Goal: Task Accomplishment & Management: Manage account settings

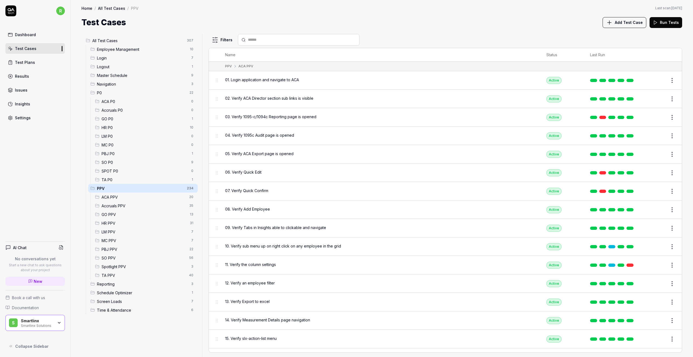
click at [21, 117] on div "Settings" at bounding box center [23, 118] width 16 height 6
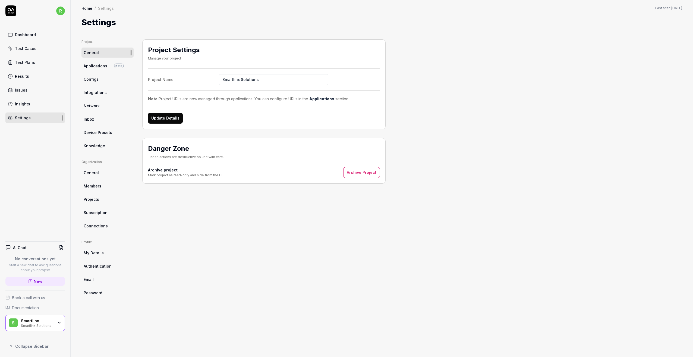
click at [84, 186] on span "Members" at bounding box center [93, 186] width 18 height 6
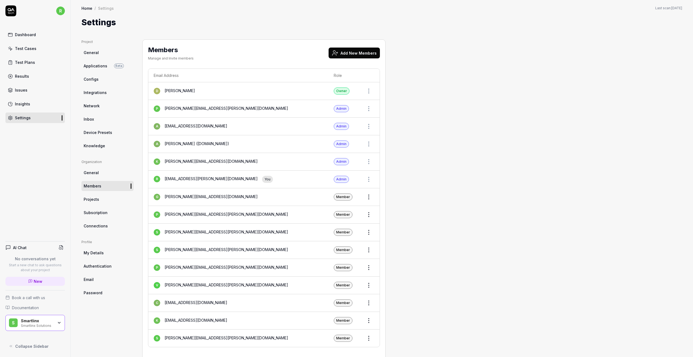
click at [358, 51] on button "Add New Members" at bounding box center [354, 53] width 51 height 11
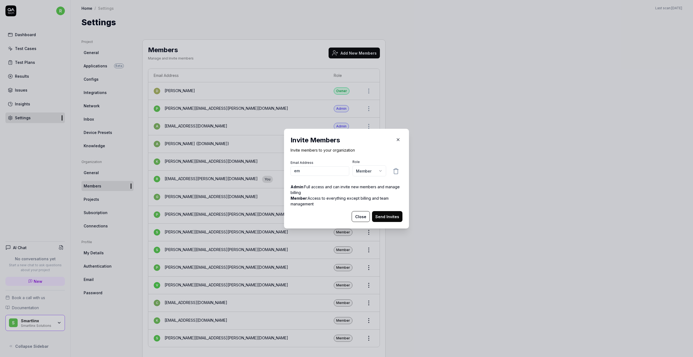
type input "e"
click at [309, 171] on input "email" at bounding box center [320, 171] width 59 height 10
paste input "[PERSON_NAME][EMAIL_ADDRESS][PERSON_NAME][DOMAIN_NAME]"
type input "[PERSON_NAME][EMAIL_ADDRESS][PERSON_NAME][DOMAIN_NAME]"
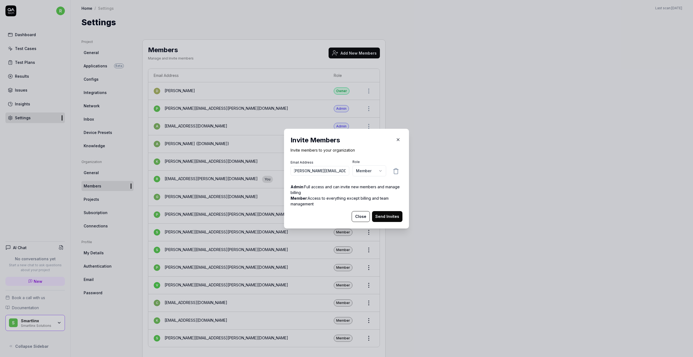
click at [379, 171] on body "r Dashboard Test Cases Test Plans Results Issues Insights Settings AI Chat No c…" at bounding box center [346, 178] width 693 height 357
click at [392, 216] on button "Send Invites" at bounding box center [387, 216] width 30 height 11
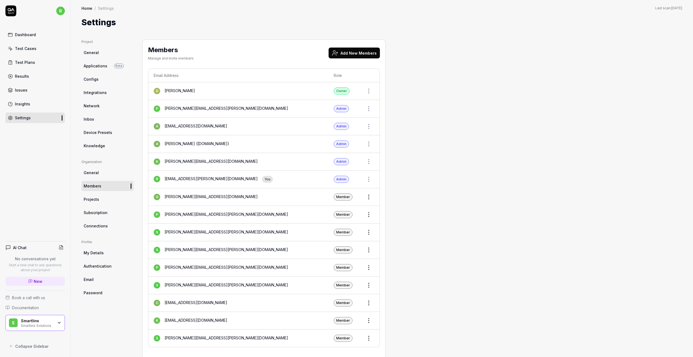
click at [345, 54] on button "Add New Members" at bounding box center [354, 53] width 51 height 11
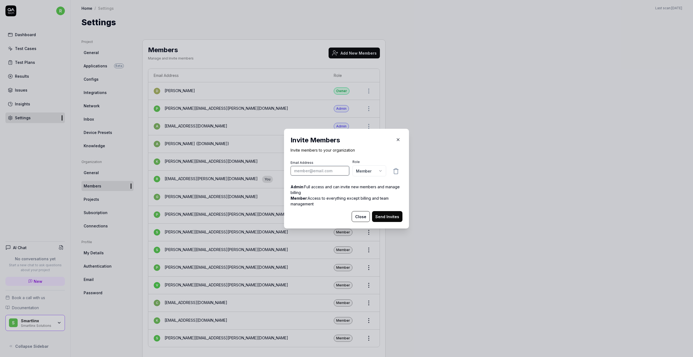
click at [296, 170] on input "email" at bounding box center [320, 171] width 59 height 10
paste input "[EMAIL_ADDRESS][PERSON_NAME][DOMAIN_NAME]"
type input "[EMAIL_ADDRESS][PERSON_NAME][DOMAIN_NAME]"
click at [392, 218] on button "Send Invites" at bounding box center [387, 216] width 30 height 11
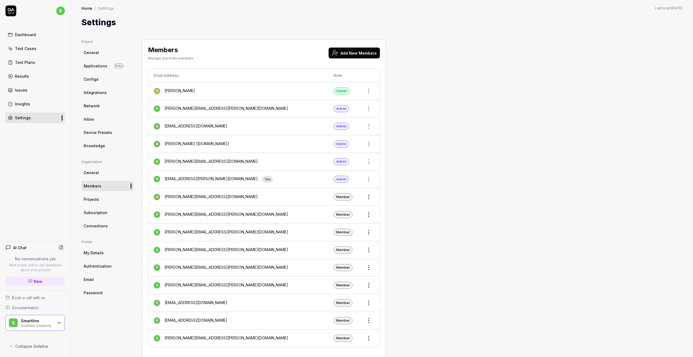
click at [363, 52] on button "Add New Members" at bounding box center [354, 53] width 51 height 11
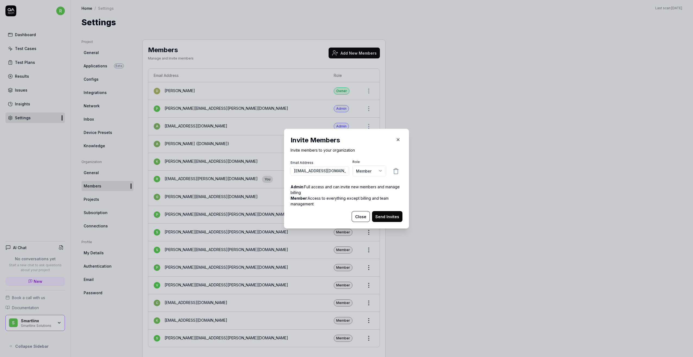
scroll to position [0, 8]
type input "[EMAIL_ADDRESS][DOMAIN_NAME]"
click at [393, 219] on button "Send Invites" at bounding box center [387, 216] width 30 height 11
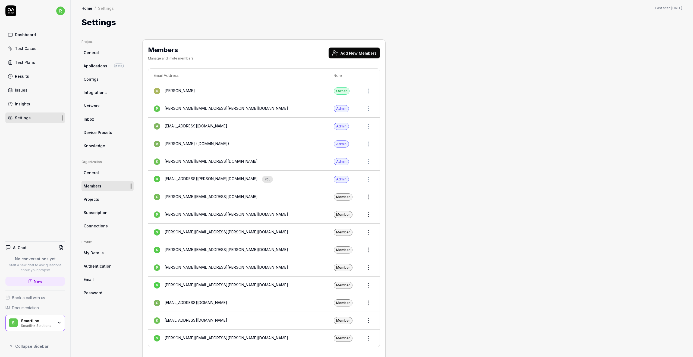
click at [343, 51] on button "Add New Members" at bounding box center [354, 53] width 51 height 11
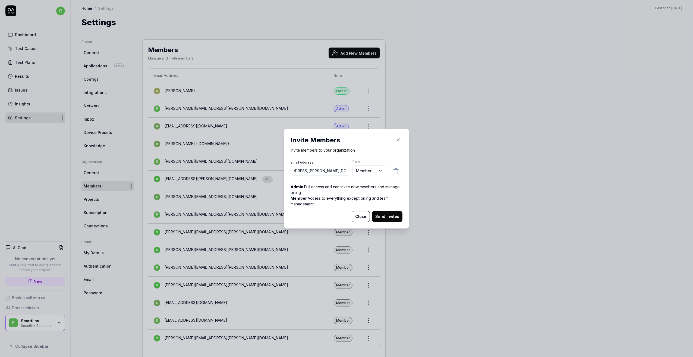
scroll to position [0, 17]
type input "[EMAIL_ADDRESS][PERSON_NAME][DOMAIN_NAME]"
click at [390, 218] on button "Send Invites" at bounding box center [387, 216] width 30 height 11
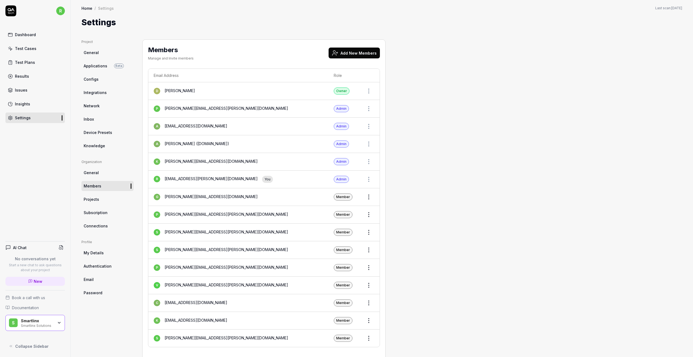
click at [351, 53] on button "Add New Members" at bounding box center [354, 53] width 51 height 11
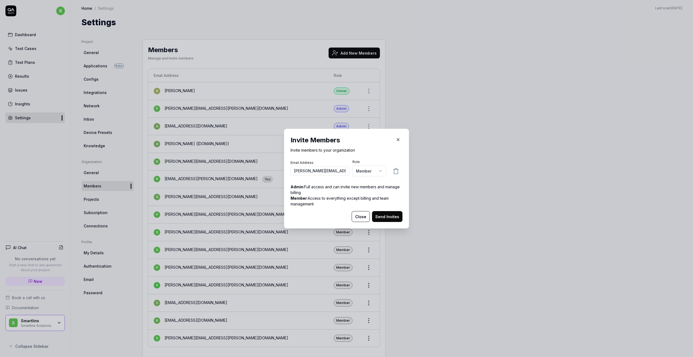
type input "[PERSON_NAME][EMAIL_ADDRESS][DOMAIN_NAME]"
click at [390, 216] on button "Send Invites" at bounding box center [387, 216] width 30 height 11
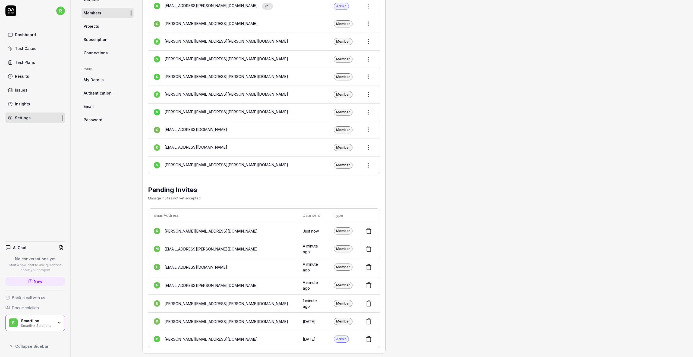
scroll to position [178, 0]
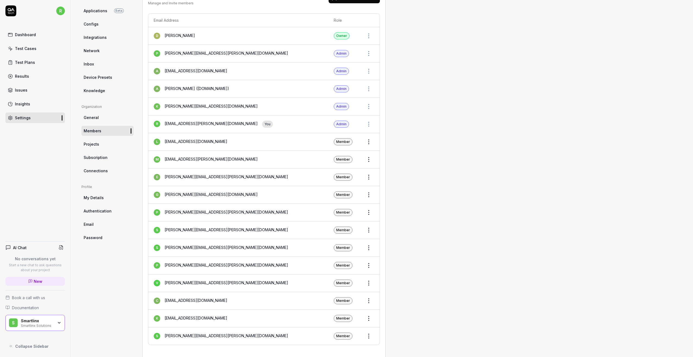
scroll to position [43, 0]
